Goal: Find contact information: Find contact information

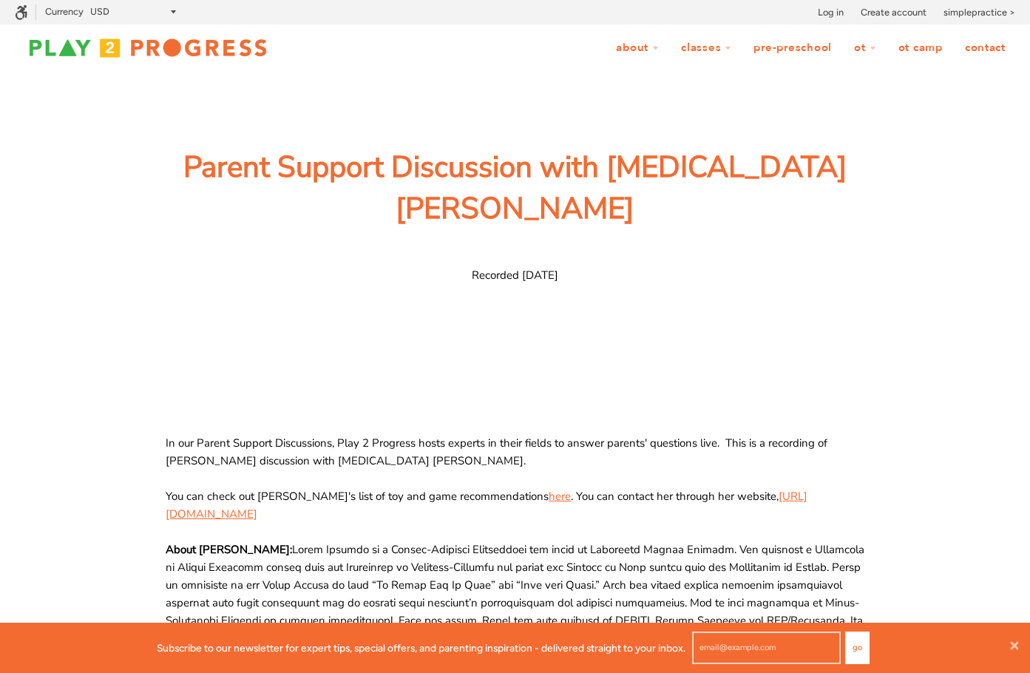
scroll to position [12, 12]
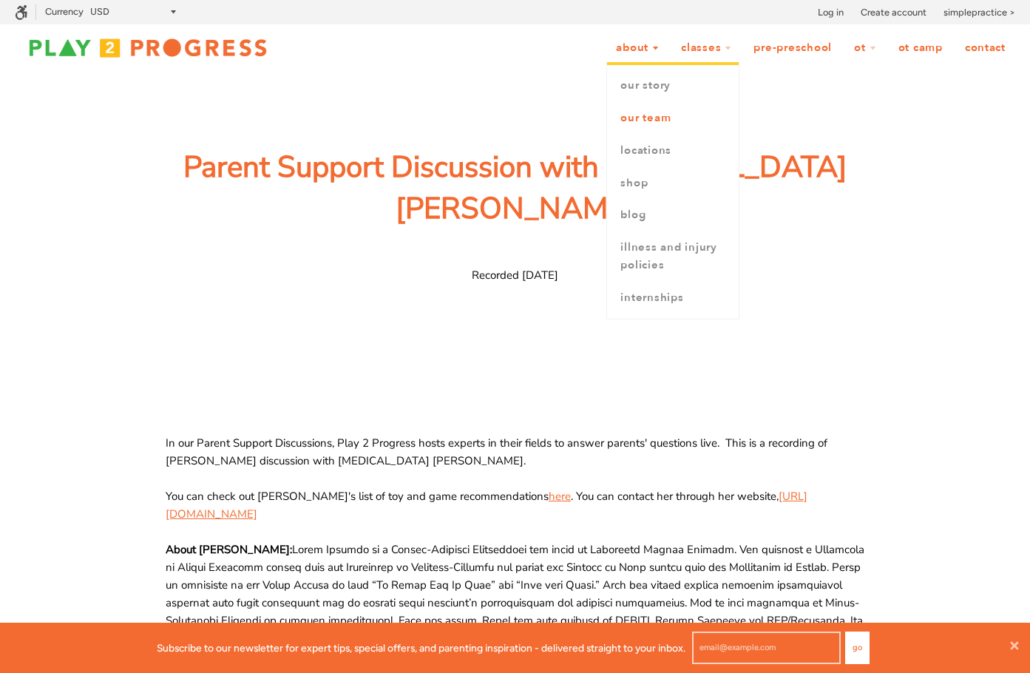
click at [660, 111] on link "Our Team" at bounding box center [673, 118] width 132 height 33
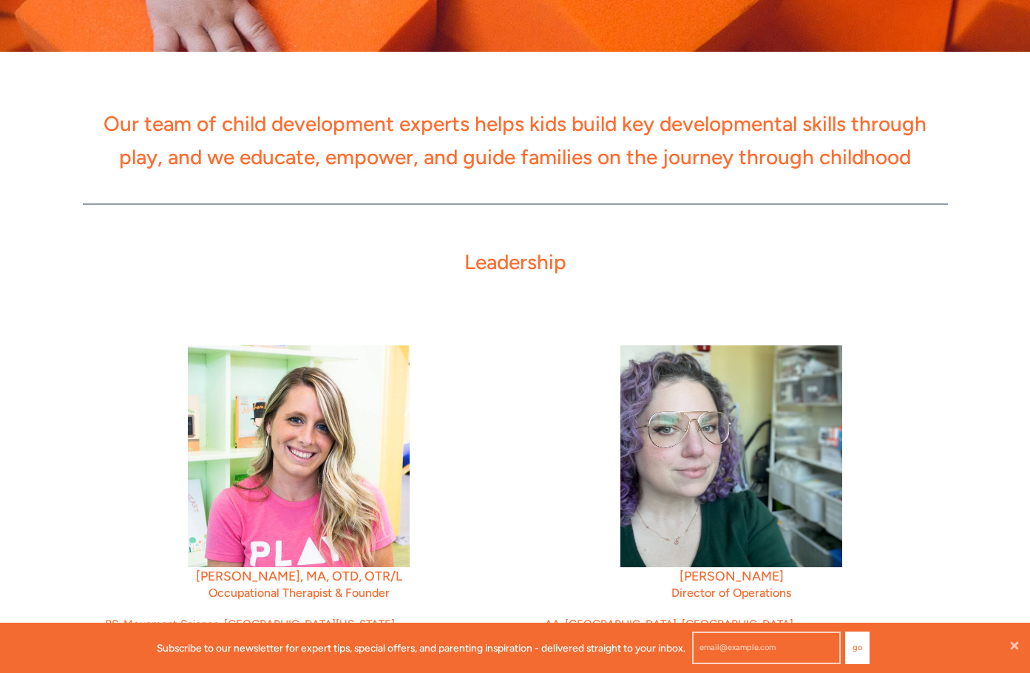
scroll to position [296, 0]
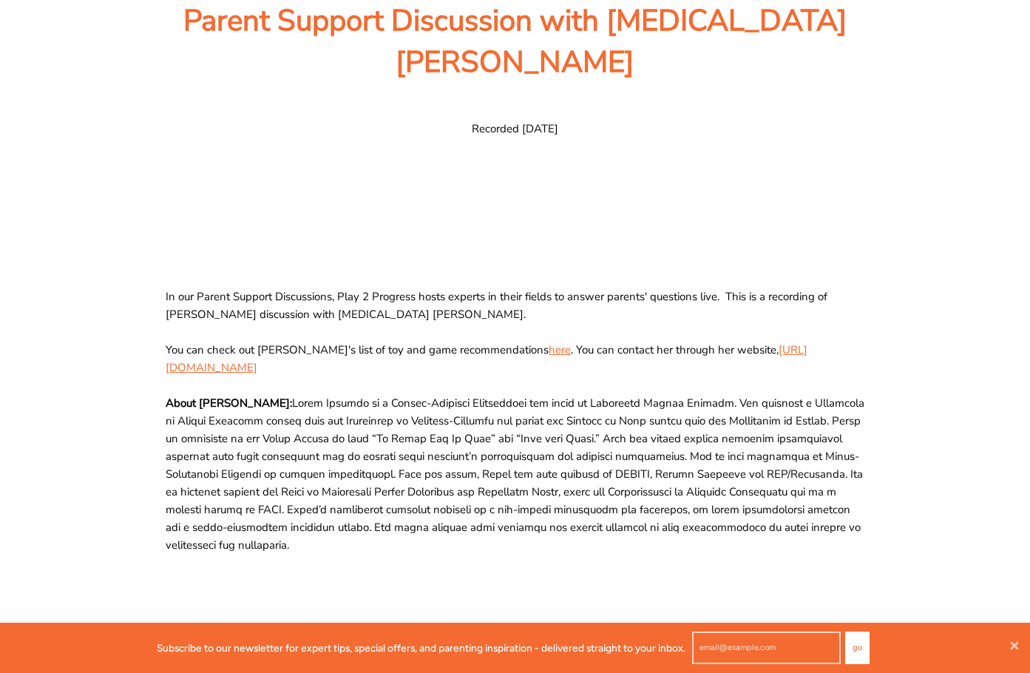
scroll to position [148, 0]
